Goal: Information Seeking & Learning: Learn about a topic

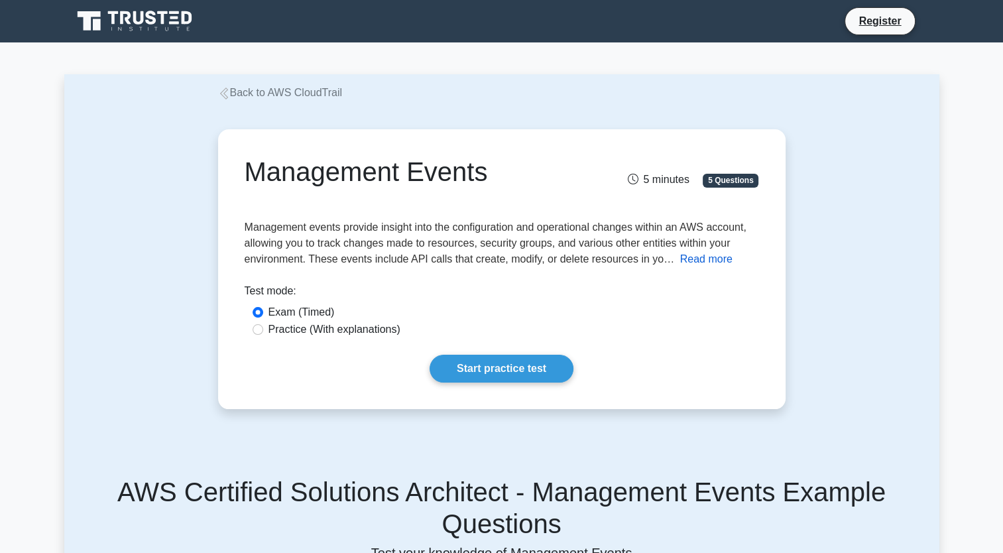
click at [695, 255] on button "Read more" at bounding box center [706, 259] width 52 height 16
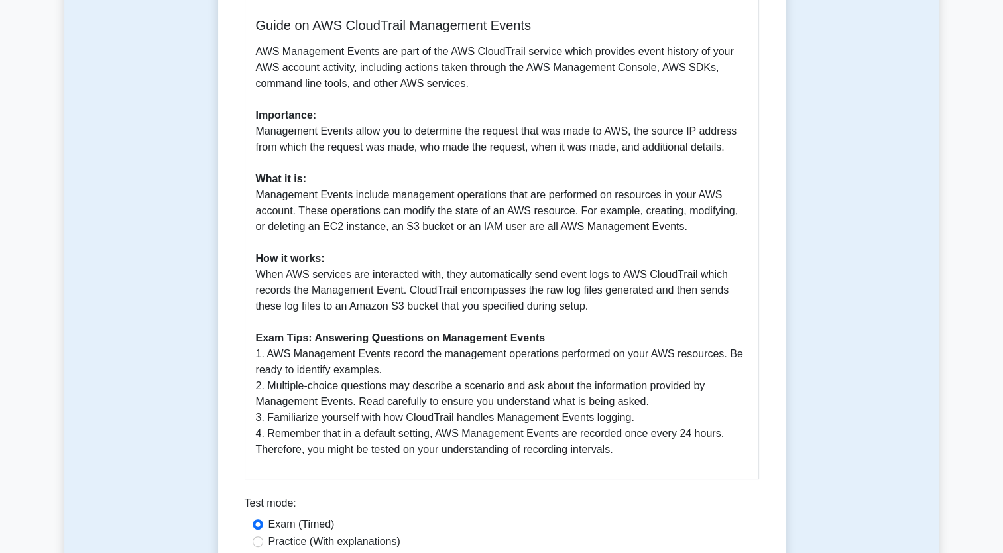
scroll to position [530, 0]
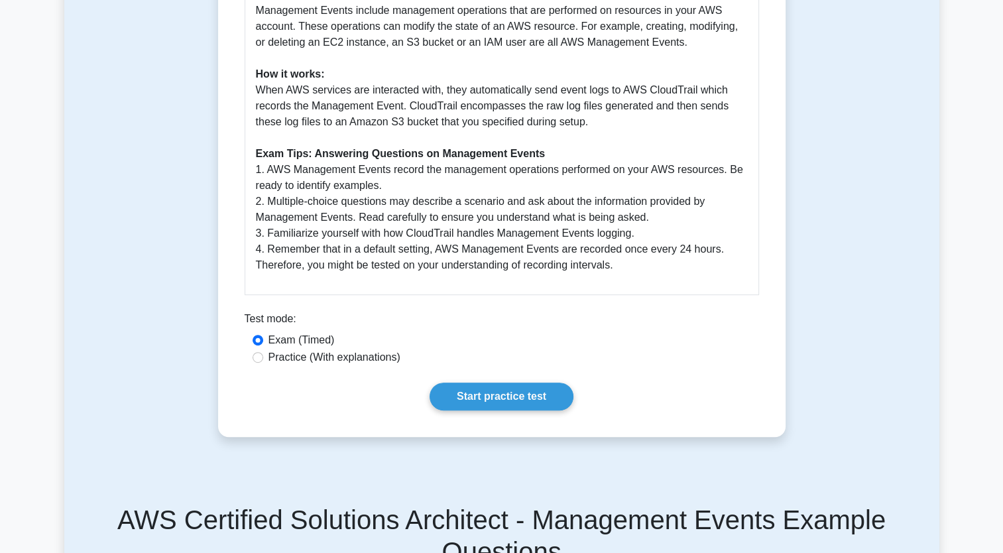
click at [286, 358] on label "Practice (With explanations)" at bounding box center [334, 357] width 132 height 16
click at [263, 358] on input "Practice (With explanations)" at bounding box center [258, 357] width 11 height 11
radio input "true"
click at [496, 399] on link "Start practice test" at bounding box center [502, 396] width 144 height 28
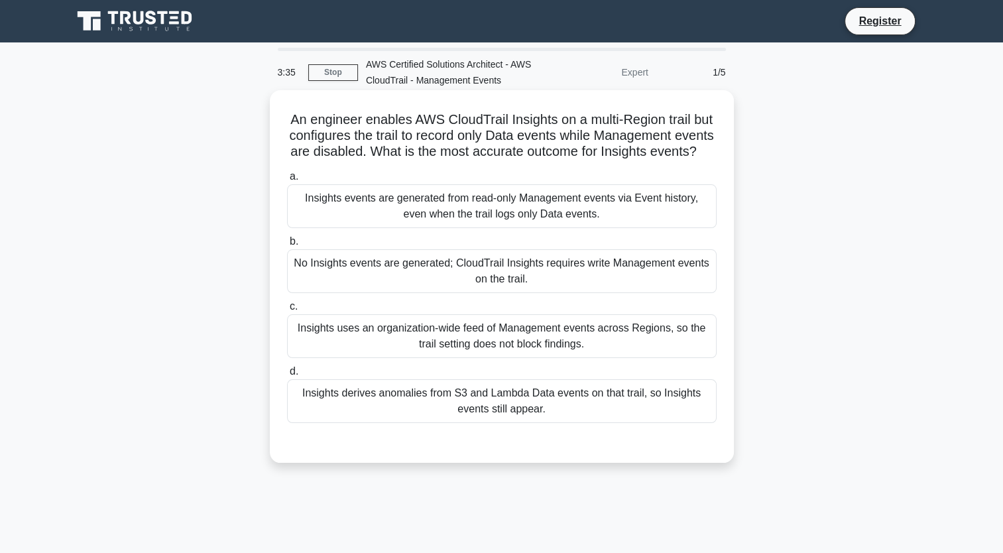
click at [591, 293] on div "No Insights events are generated; CloudTrail Insights requires write Management…" at bounding box center [502, 271] width 430 height 44
click at [287, 246] on input "b. No Insights events are generated; CloudTrail Insights requires write Managem…" at bounding box center [287, 241] width 0 height 9
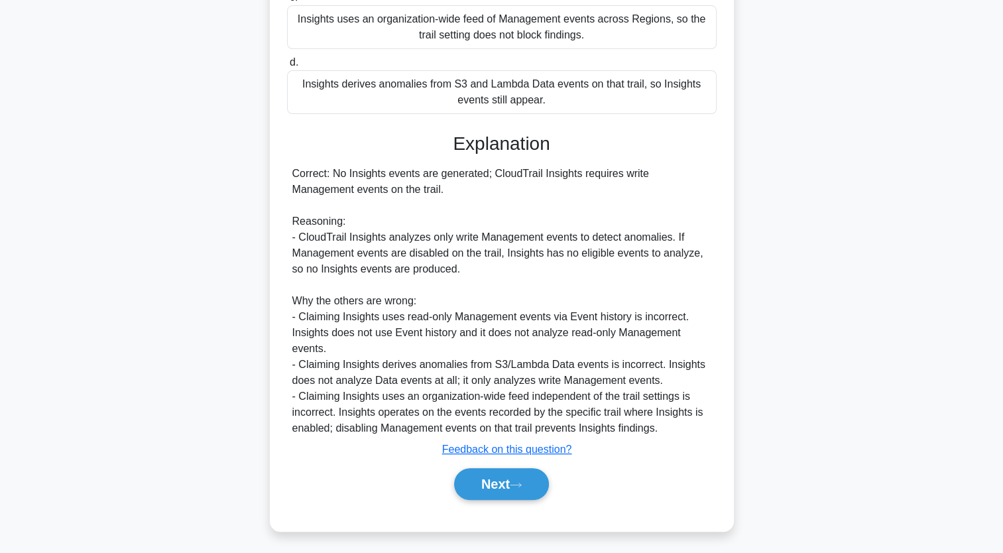
scroll to position [327, 0]
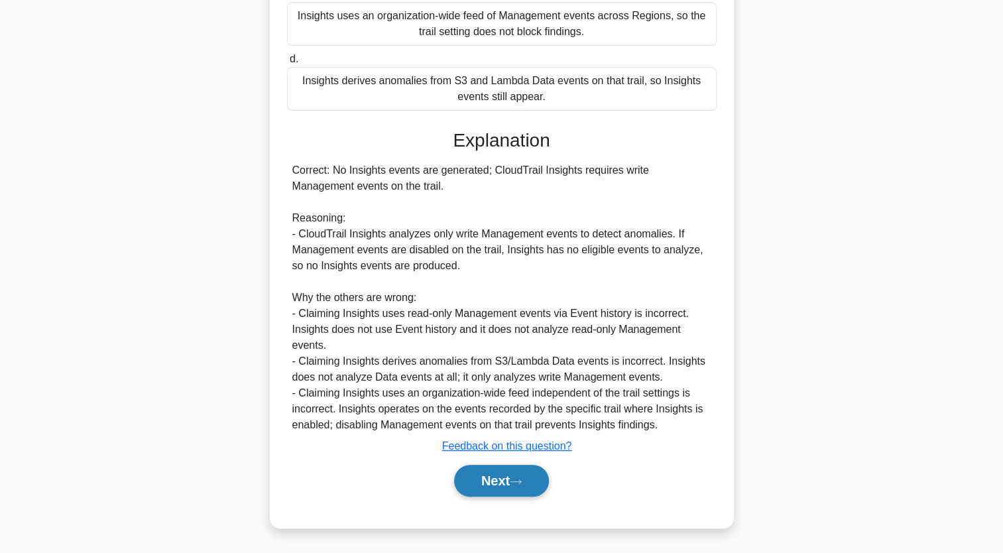
click at [518, 478] on icon at bounding box center [516, 481] width 12 height 7
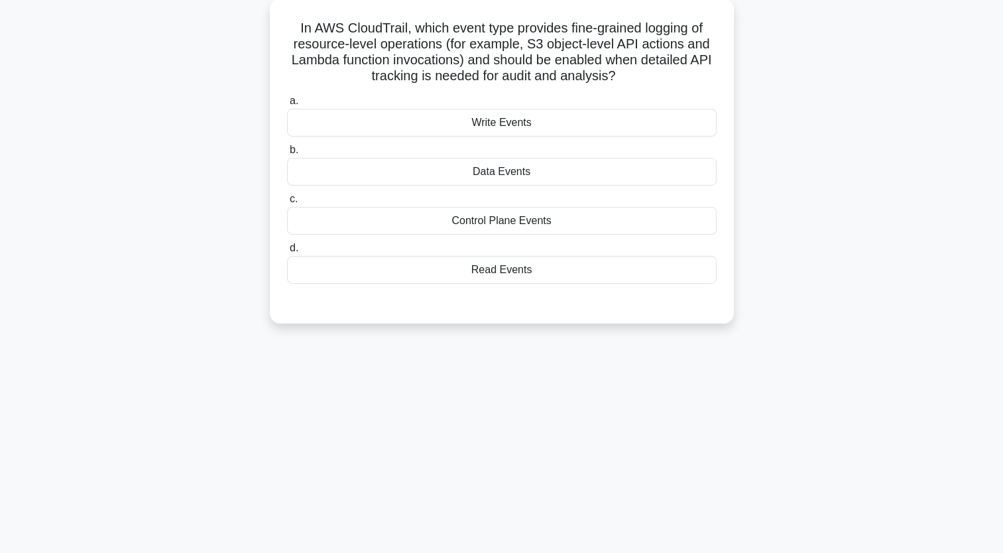
scroll to position [30, 0]
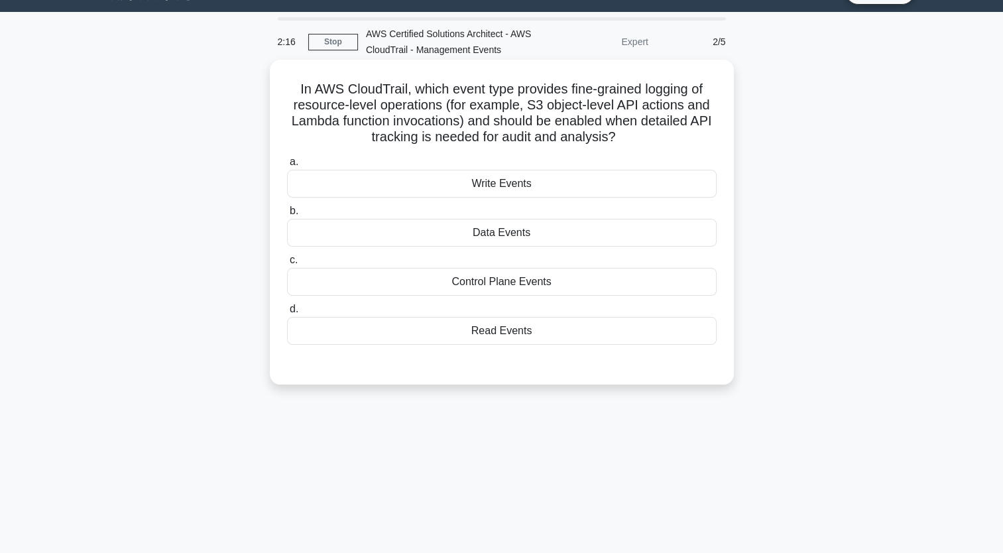
click at [542, 188] on div "Write Events" at bounding box center [502, 184] width 430 height 28
click at [287, 166] on input "a. Write Events" at bounding box center [287, 162] width 0 height 9
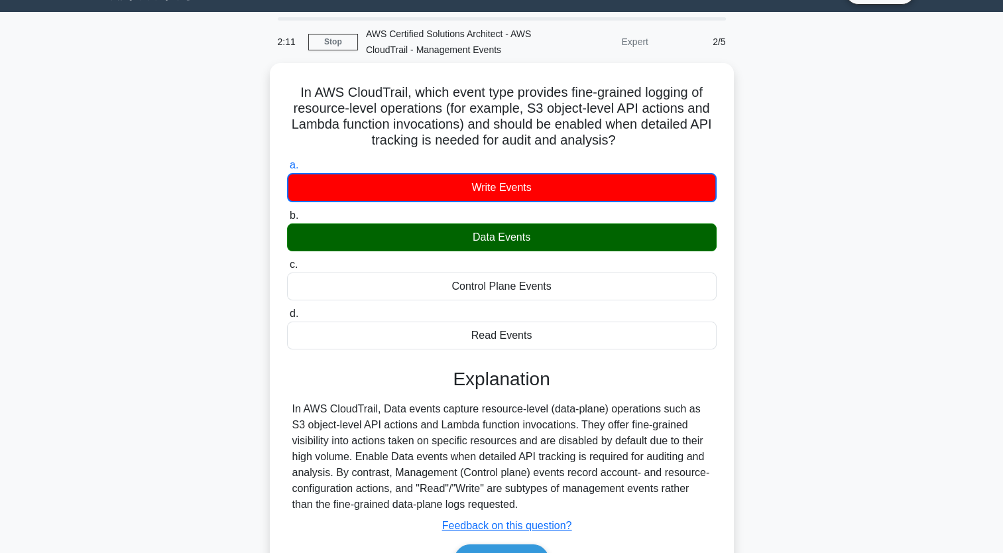
scroll to position [163, 0]
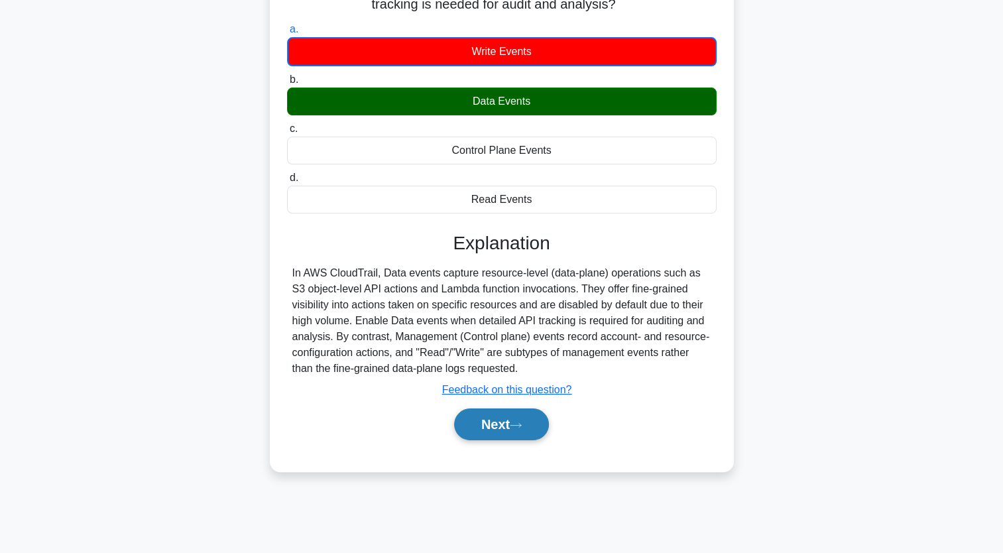
click at [492, 429] on button "Next" at bounding box center [501, 424] width 95 height 32
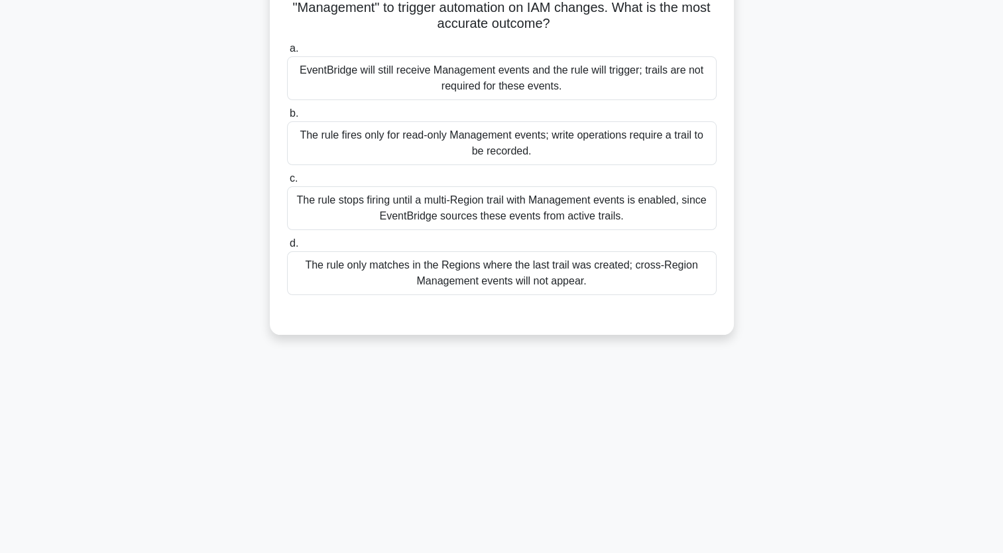
scroll to position [30, 0]
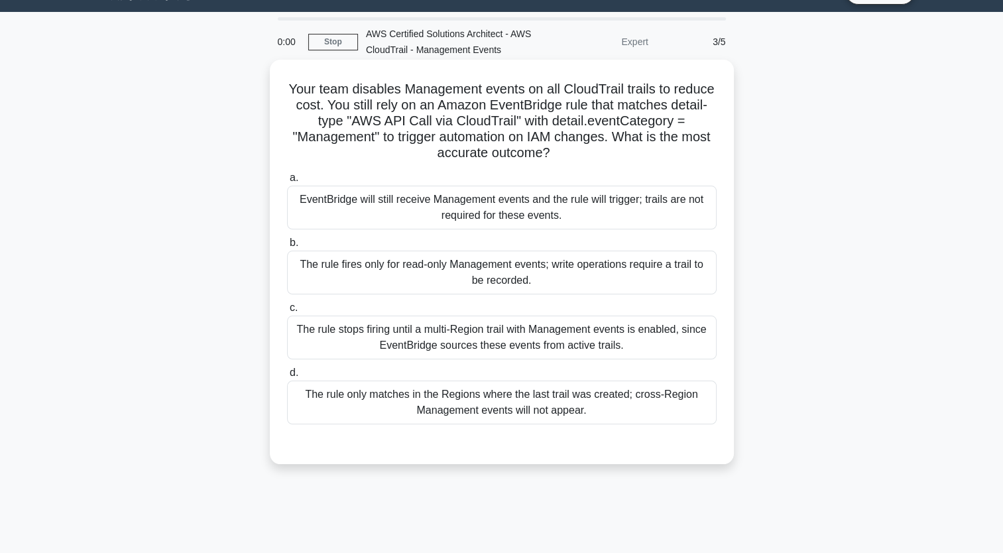
click at [487, 211] on div "EventBridge will still receive Management events and the rule will trigger; tra…" at bounding box center [502, 208] width 430 height 44
click at [287, 182] on input "a. EventBridge will still receive Management events and the rule will trigger; …" at bounding box center [287, 178] width 0 height 9
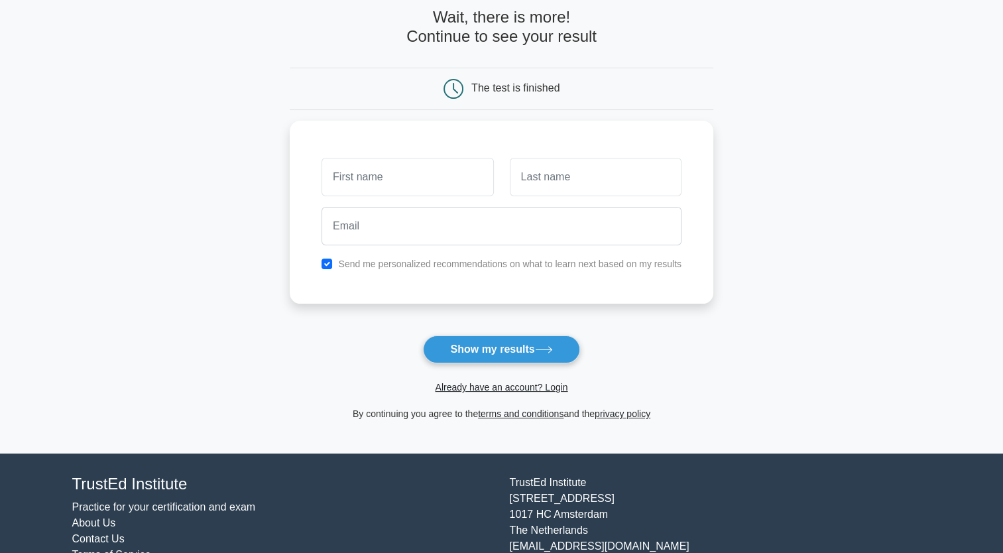
scroll to position [46, 0]
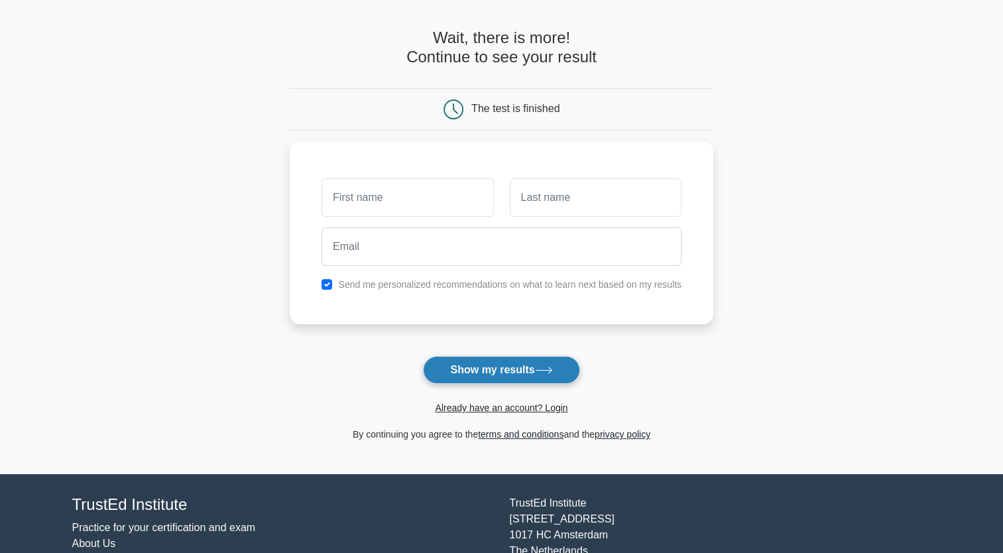
click at [520, 369] on button "Show my results" at bounding box center [501, 370] width 156 height 28
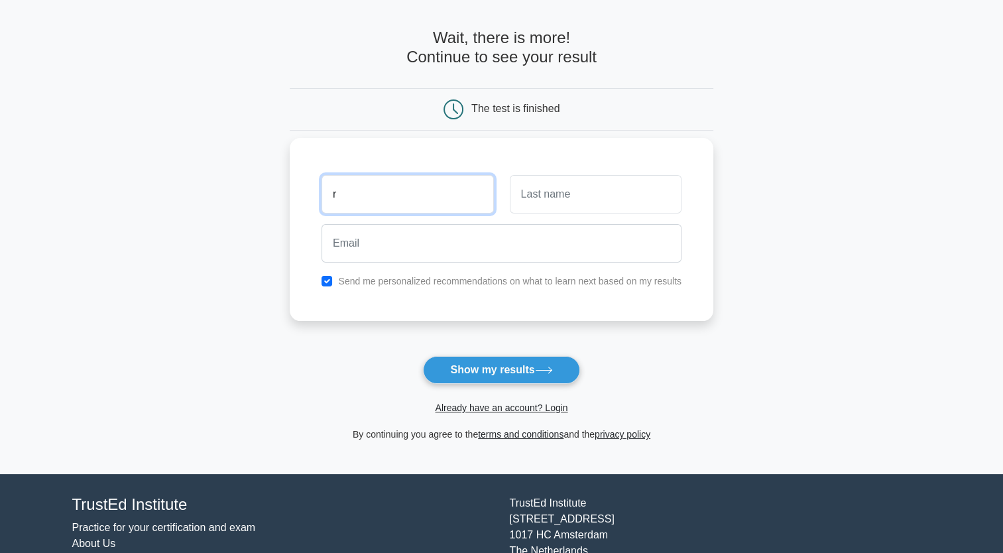
type input "r"
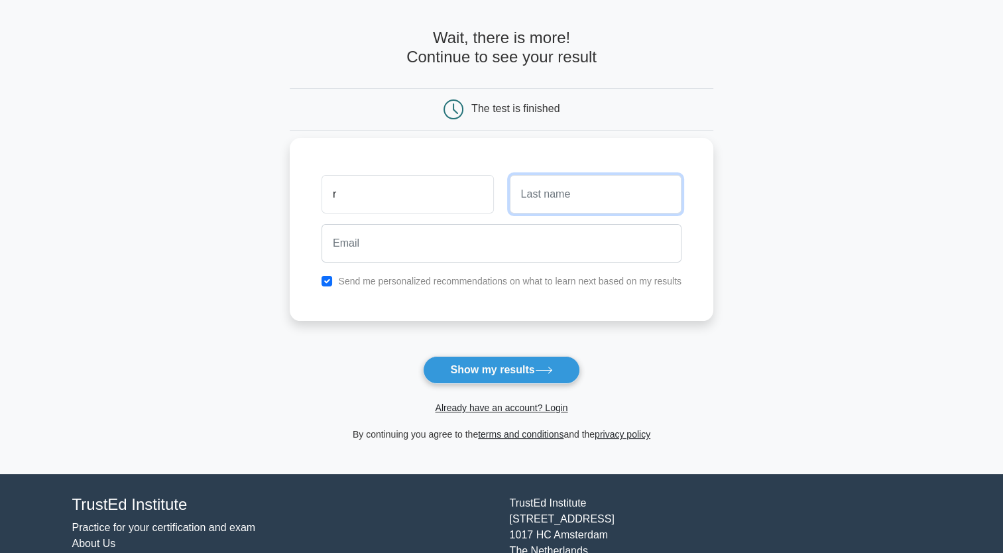
click at [586, 212] on input "text" at bounding box center [596, 194] width 172 height 38
type input "r"
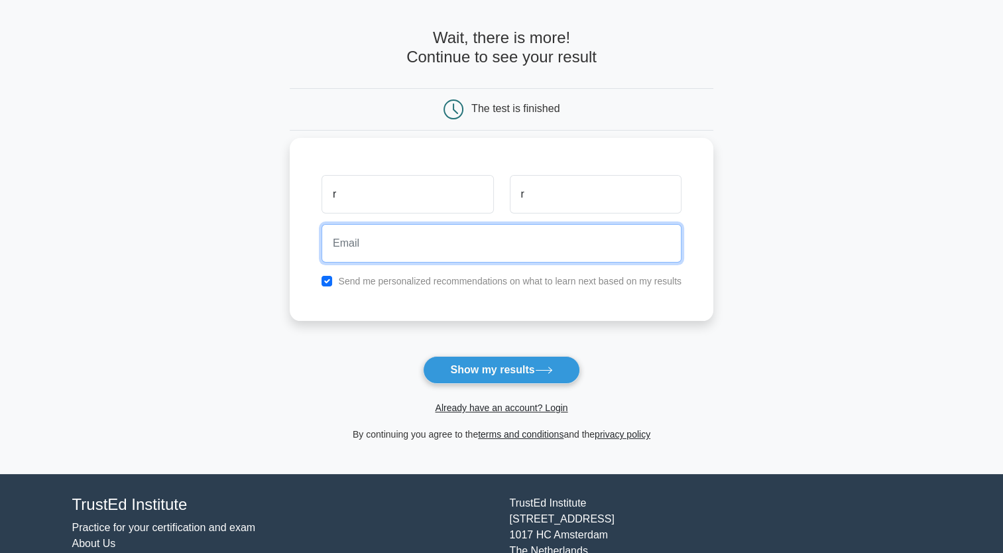
click at [565, 245] on input "email" at bounding box center [501, 243] width 360 height 38
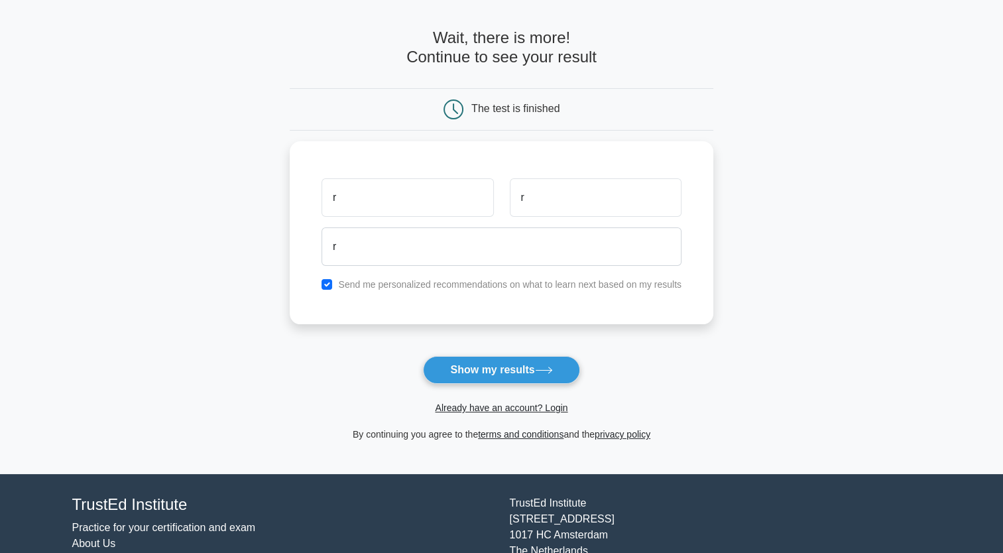
drag, startPoint x: 705, startPoint y: 321, endPoint x: 697, endPoint y: 332, distance: 12.9
click at [705, 322] on form "Wait, there is more! Continue to see your result The test is finished r r r" at bounding box center [502, 236] width 424 height 414
click at [482, 374] on button "Show my results" at bounding box center [501, 370] width 156 height 28
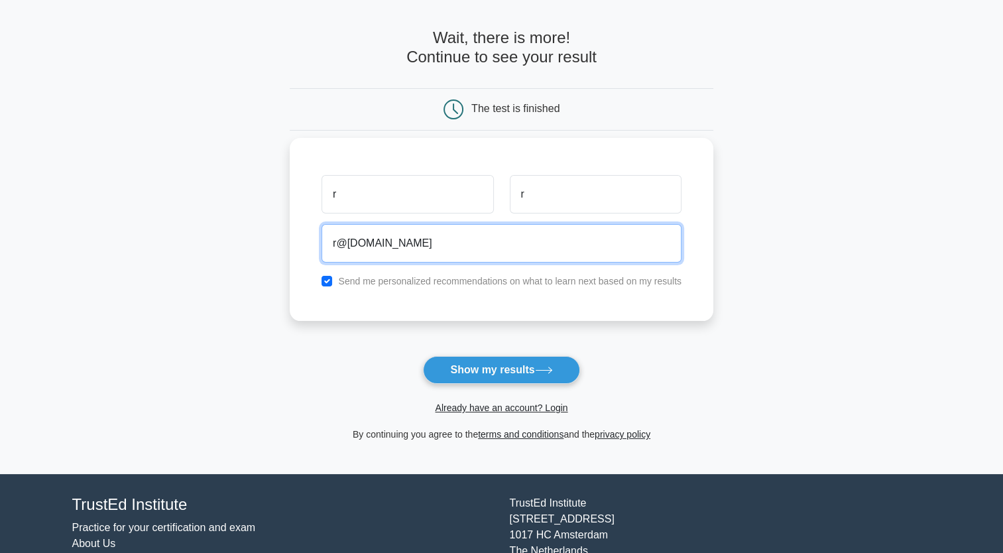
type input "r@[DOMAIN_NAME]"
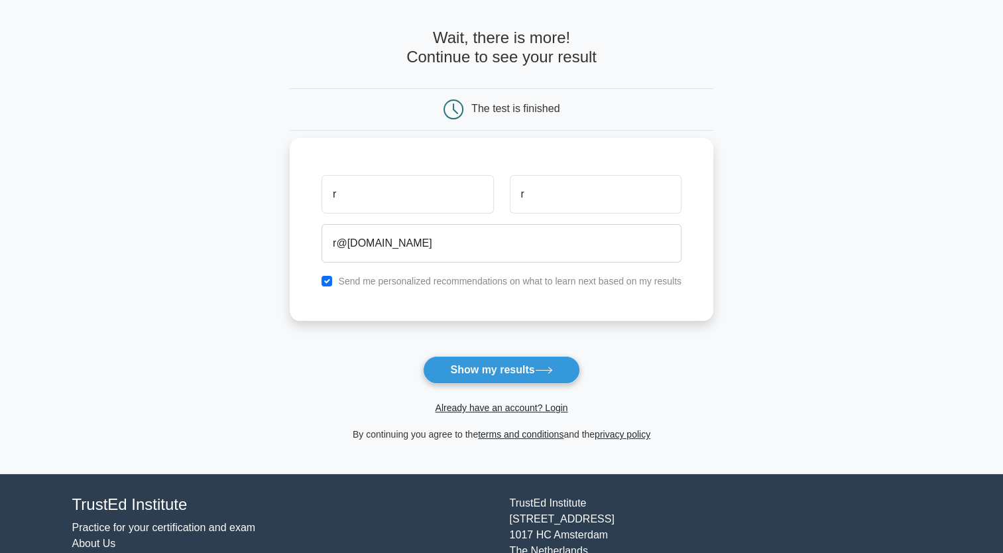
click at [506, 282] on label "Send me personalized recommendations on what to learn next based on my results" at bounding box center [509, 281] width 343 height 11
click at [329, 280] on input "checkbox" at bounding box center [326, 281] width 11 height 11
checkbox input "false"
click at [512, 365] on button "Show my results" at bounding box center [501, 370] width 156 height 28
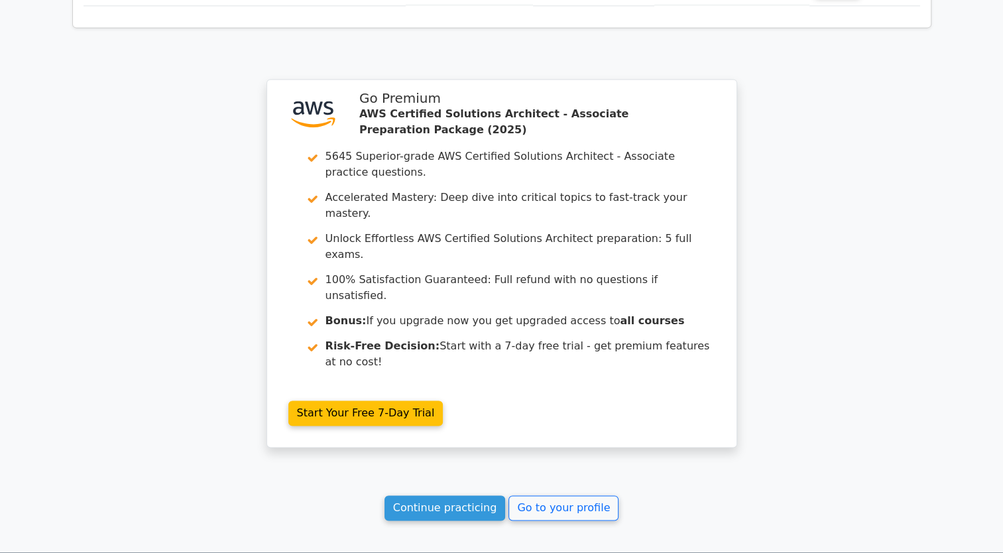
scroll to position [1875, 0]
